Goal: Information Seeking & Learning: Learn about a topic

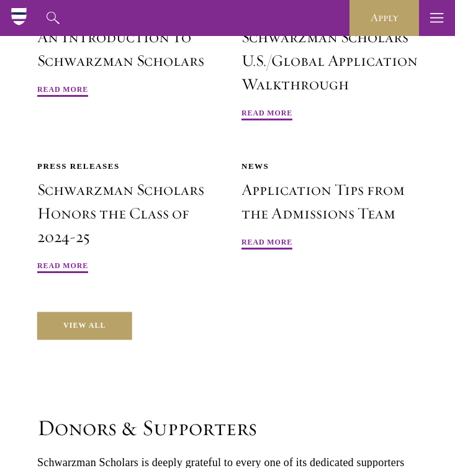
scroll to position [3692, 0]
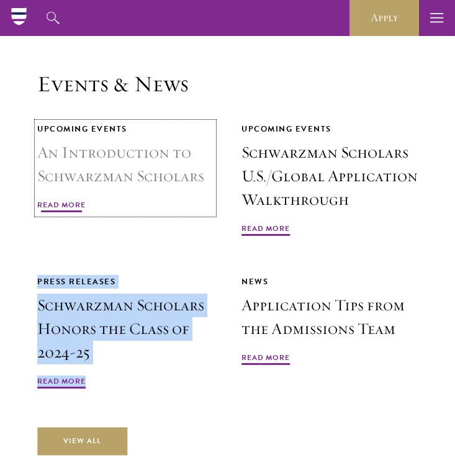
click at [138, 141] on h3 "An Introduction to Schwarzman Scholars" at bounding box center [125, 164] width 176 height 47
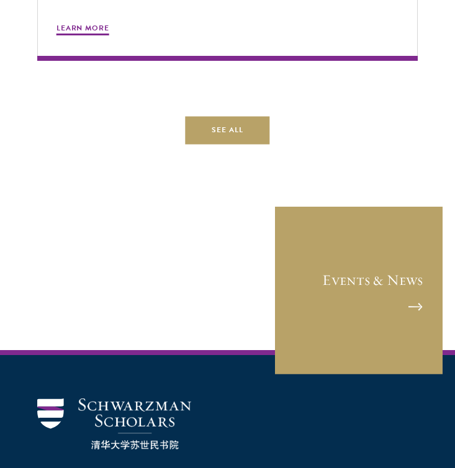
scroll to position [1218, 0]
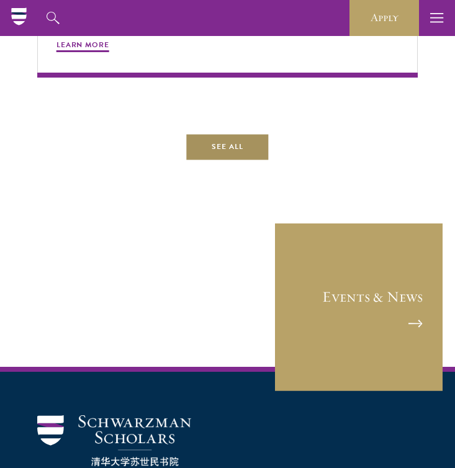
click at [219, 139] on link "See All" at bounding box center [228, 147] width 84 height 28
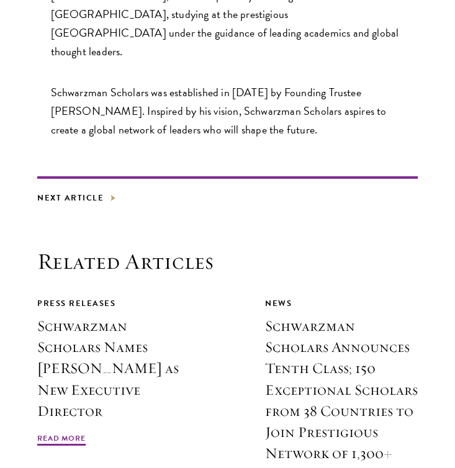
scroll to position [2139, 0]
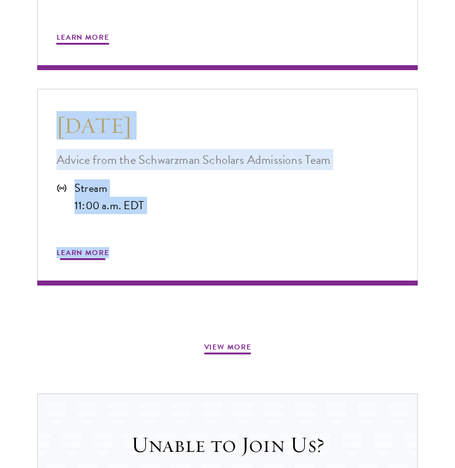
scroll to position [1111, 0]
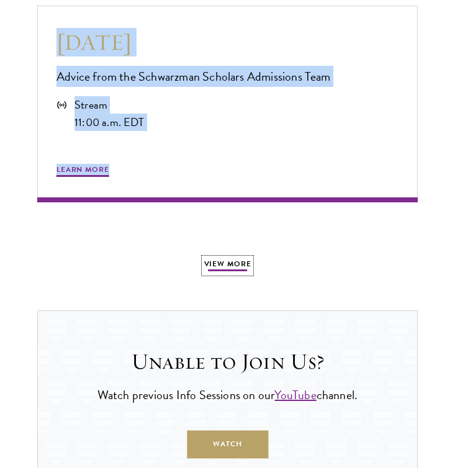
click at [230, 268] on button "View more" at bounding box center [227, 265] width 47 height 15
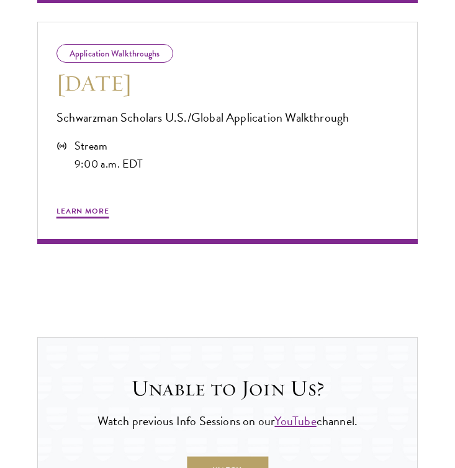
scroll to position [1369, 0]
